Goal: Information Seeking & Learning: Learn about a topic

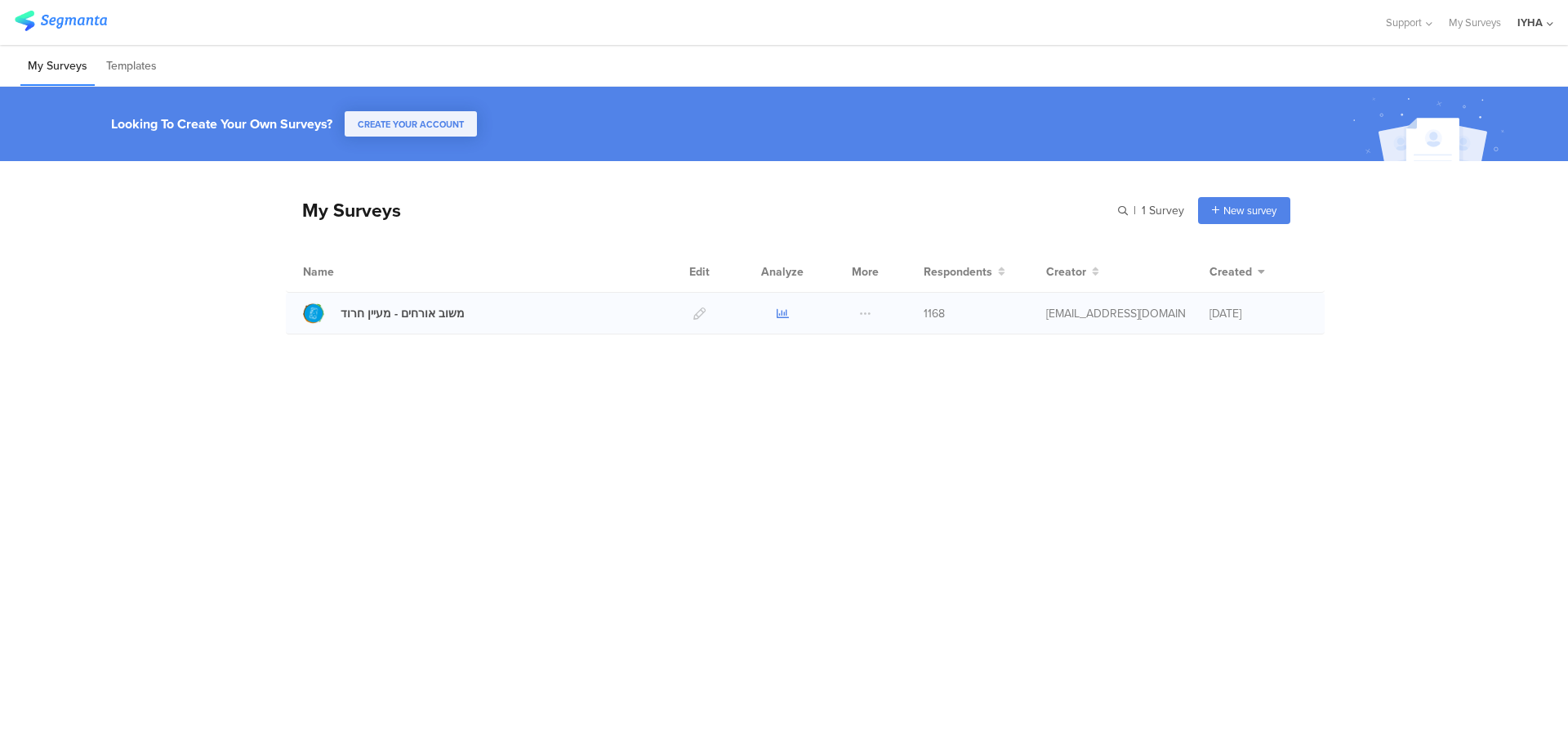
click at [783, 311] on icon at bounding box center [783, 313] width 12 height 12
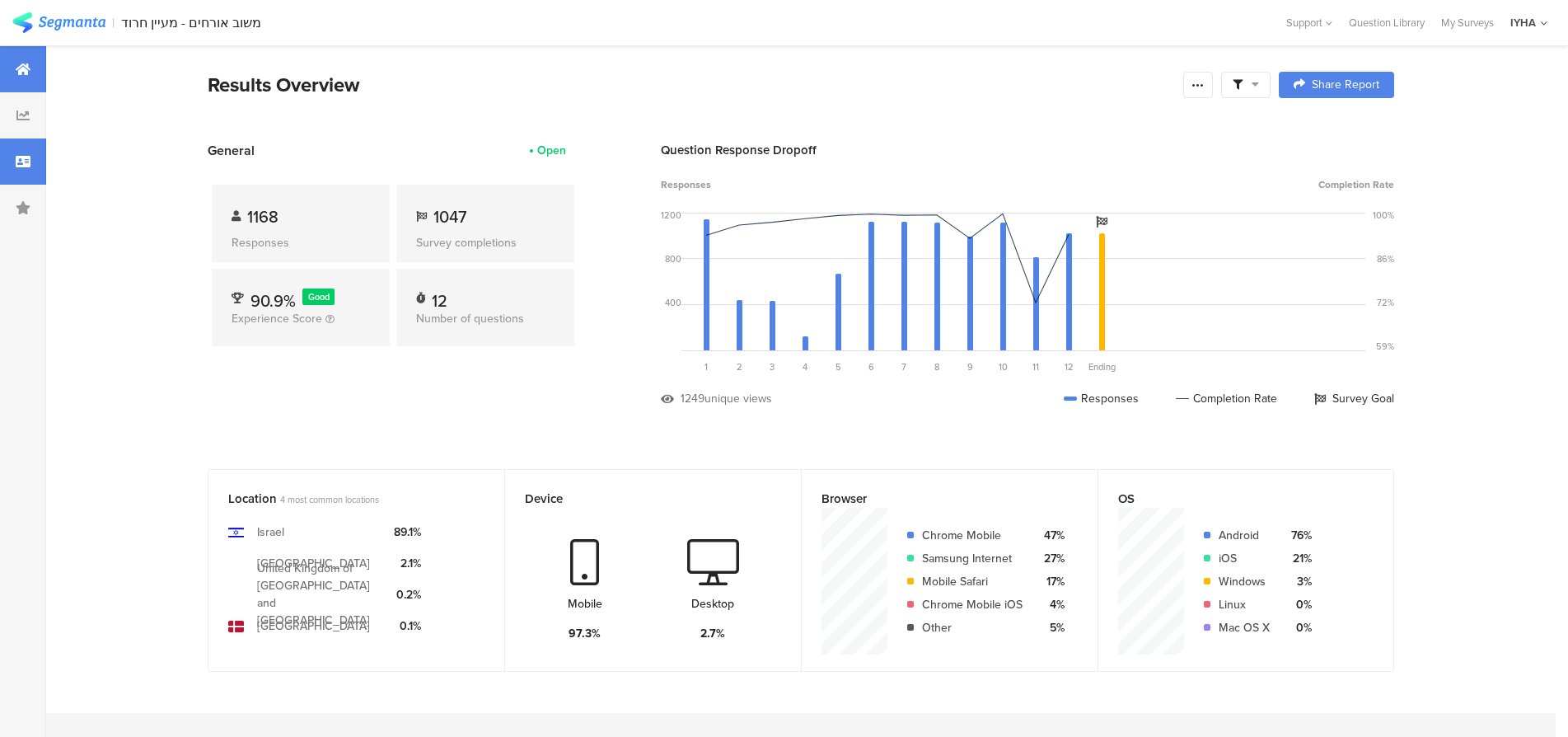
click at [26, 163] on icon at bounding box center [23, 161] width 15 height 13
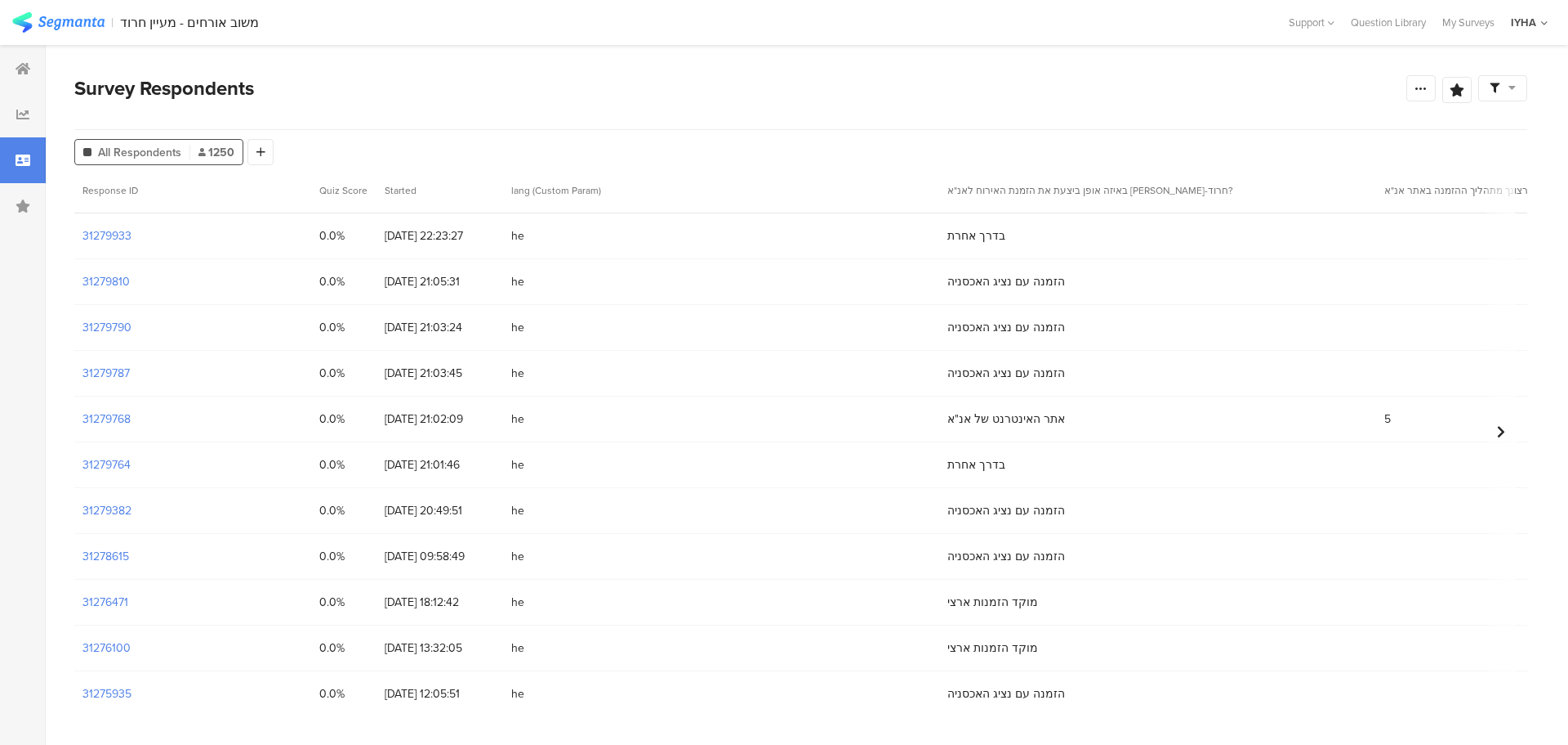
click at [130, 555] on div "31278615" at bounding box center [193, 555] width 237 height 44
click at [120, 560] on section "31278615" at bounding box center [106, 555] width 46 height 17
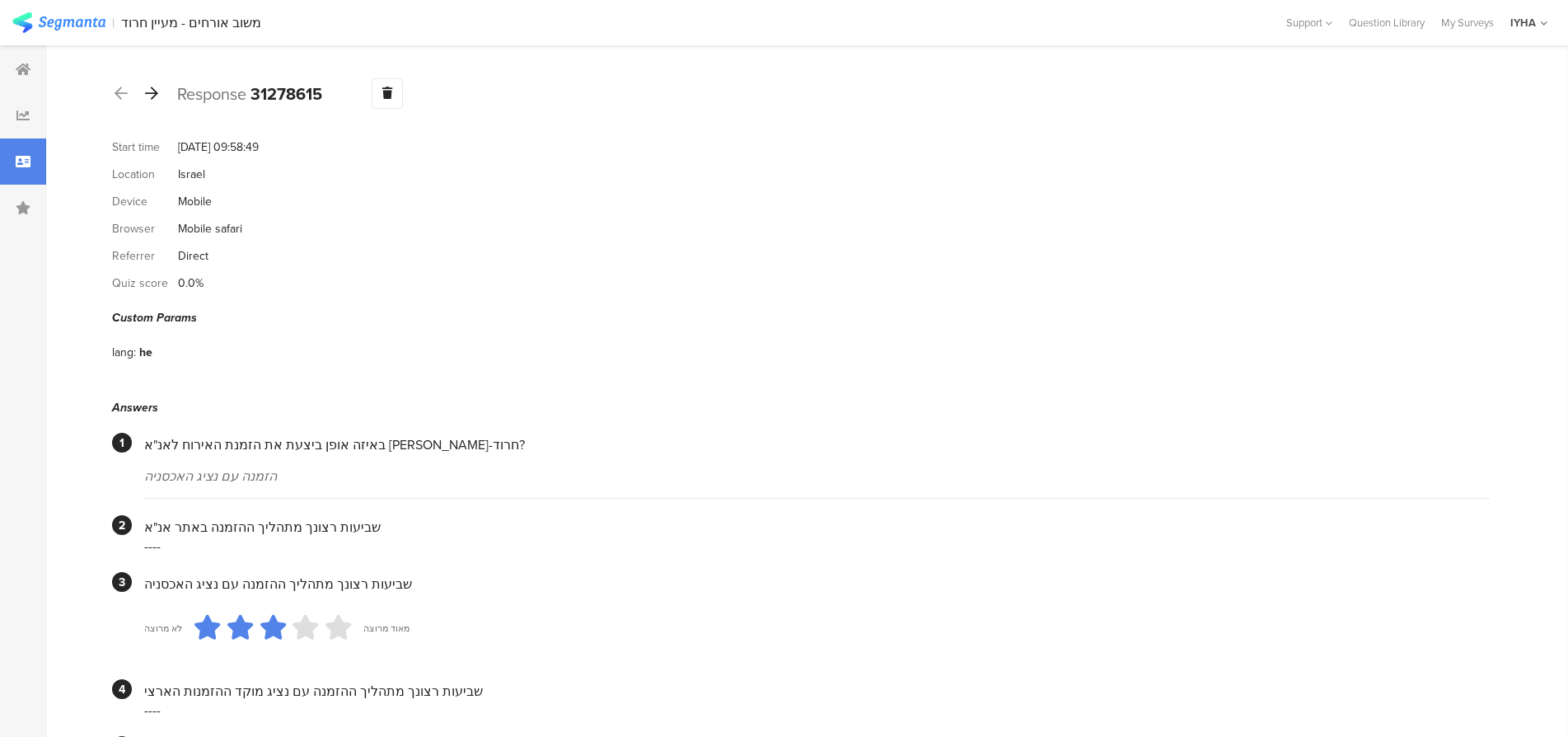
click at [155, 93] on icon at bounding box center [151, 93] width 13 height 15
click at [152, 94] on icon at bounding box center [151, 93] width 13 height 15
click at [155, 95] on icon at bounding box center [151, 93] width 13 height 15
click at [155, 93] on icon at bounding box center [151, 93] width 13 height 15
click at [149, 93] on icon at bounding box center [151, 93] width 13 height 15
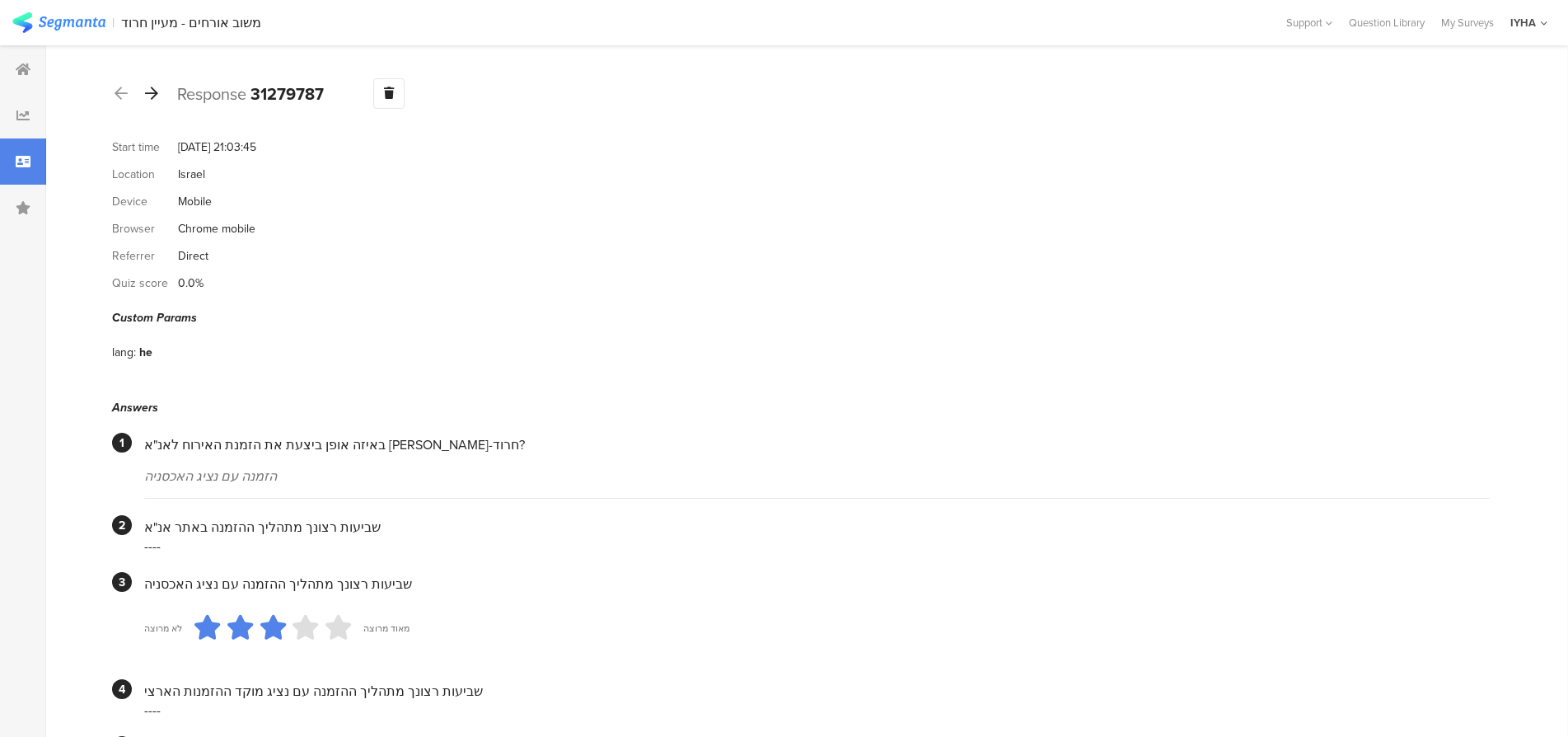
click at [155, 93] on icon at bounding box center [151, 93] width 13 height 15
click at [152, 93] on icon at bounding box center [151, 93] width 13 height 15
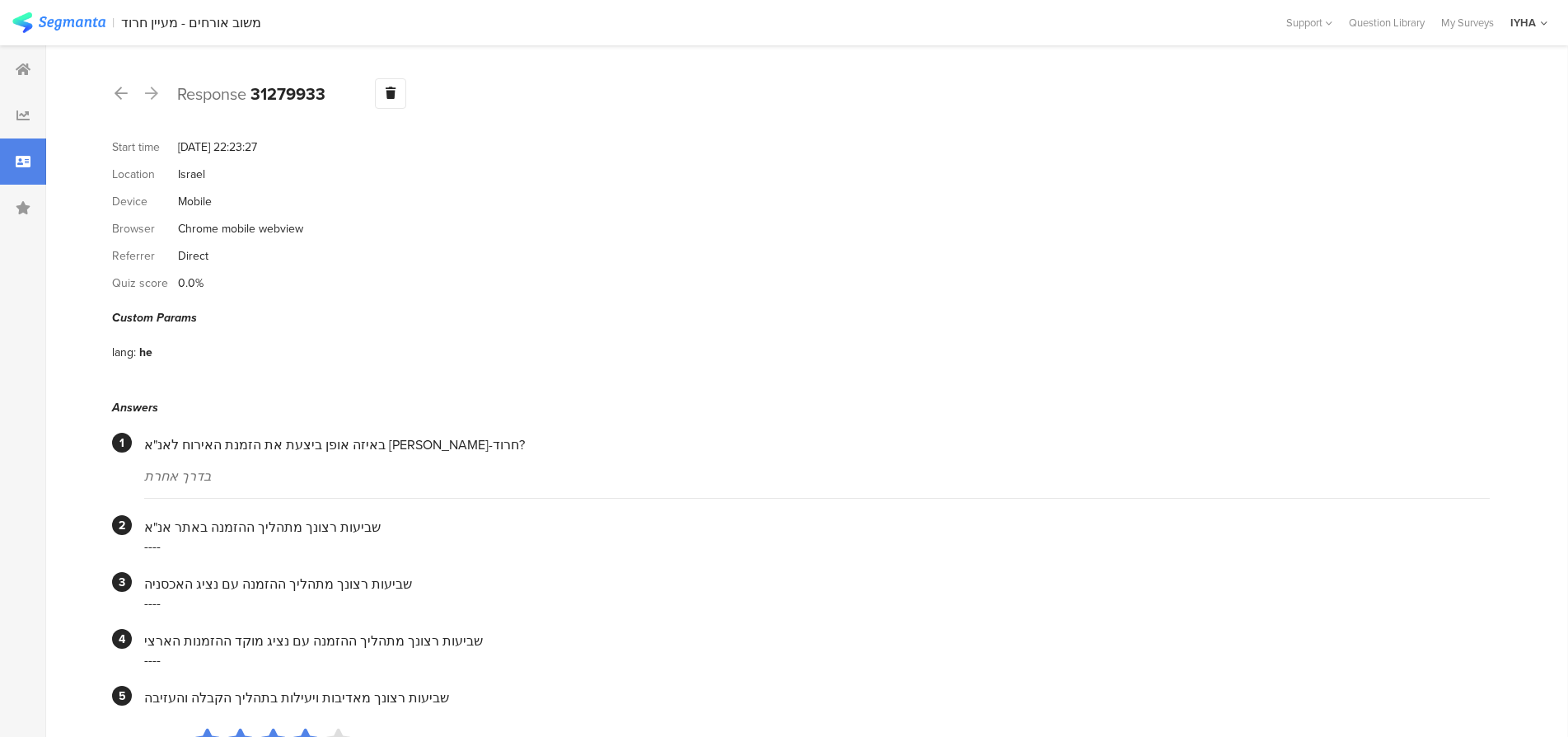
click at [151, 97] on icon at bounding box center [151, 93] width 13 height 15
click at [151, 93] on icon at bounding box center [151, 93] width 13 height 15
